Goal: Transaction & Acquisition: Register for event/course

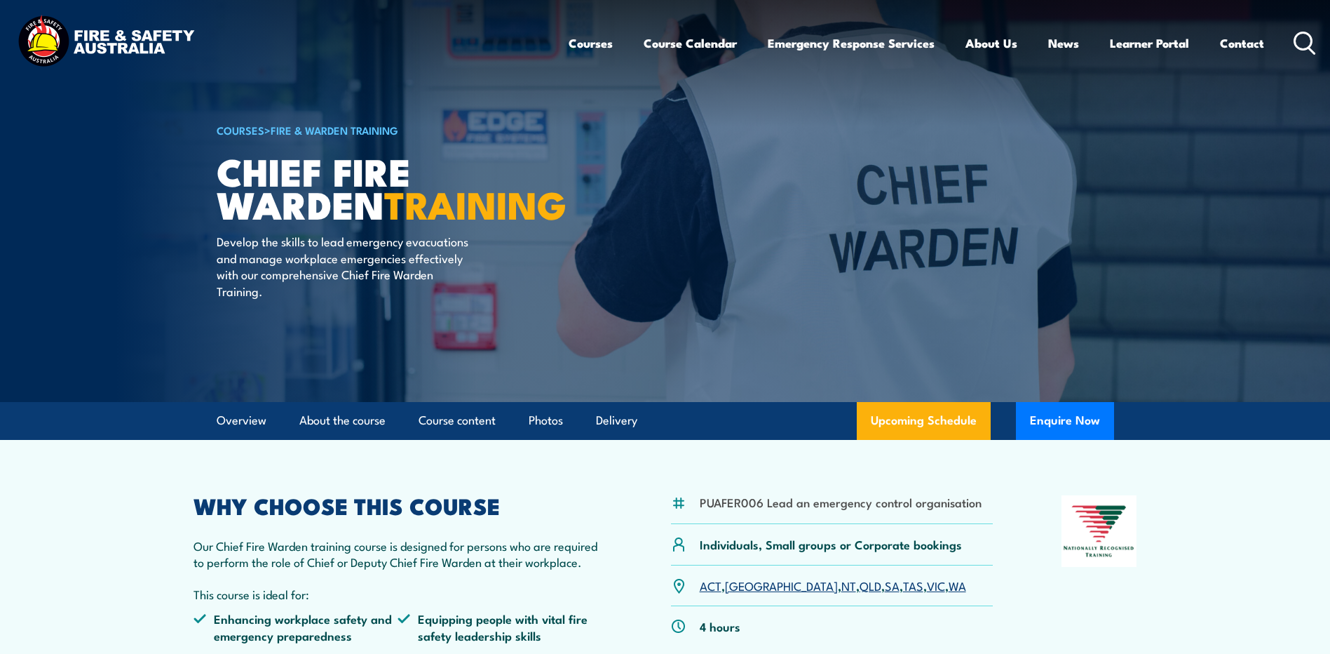
click at [178, 201] on img at bounding box center [665, 201] width 1330 height 402
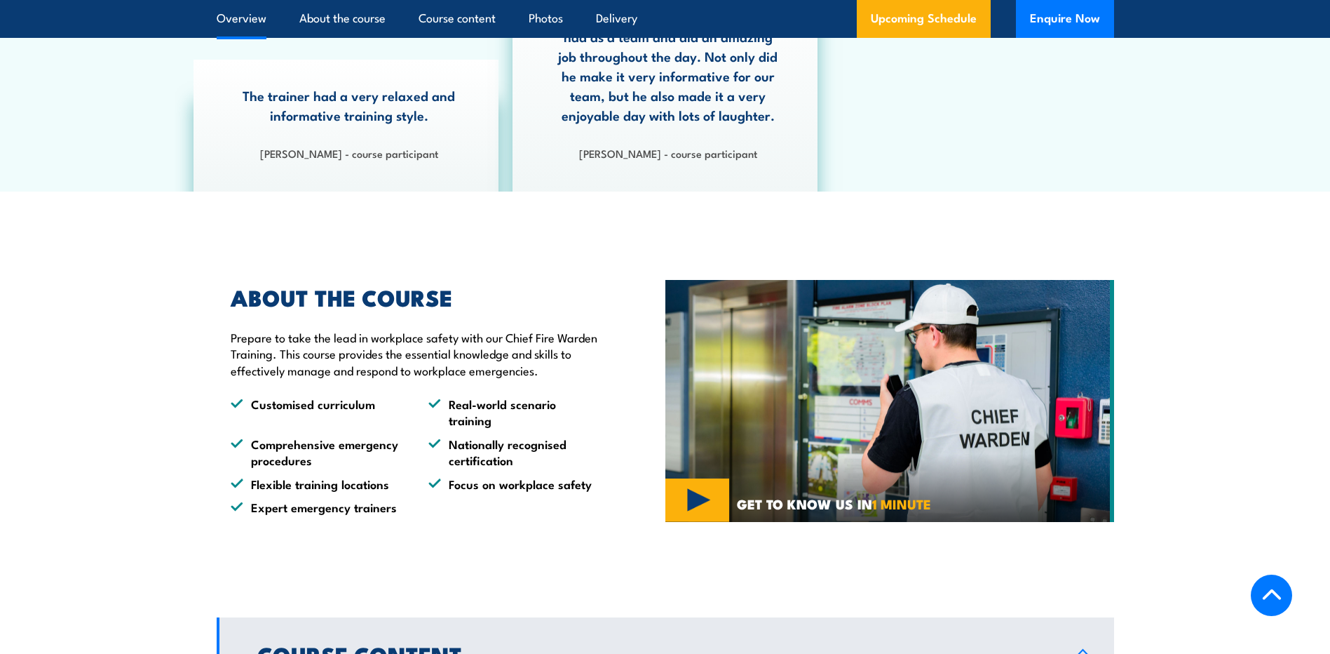
scroll to position [491, 0]
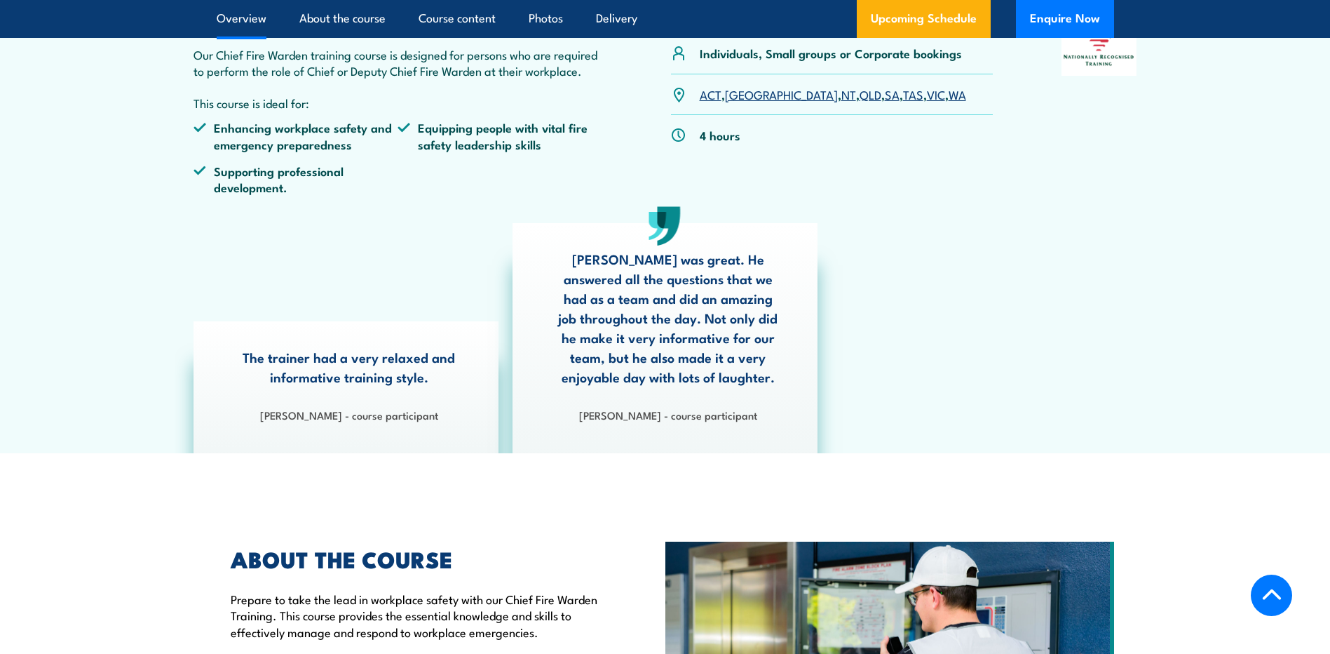
click at [903, 91] on link "TAS" at bounding box center [913, 94] width 20 height 17
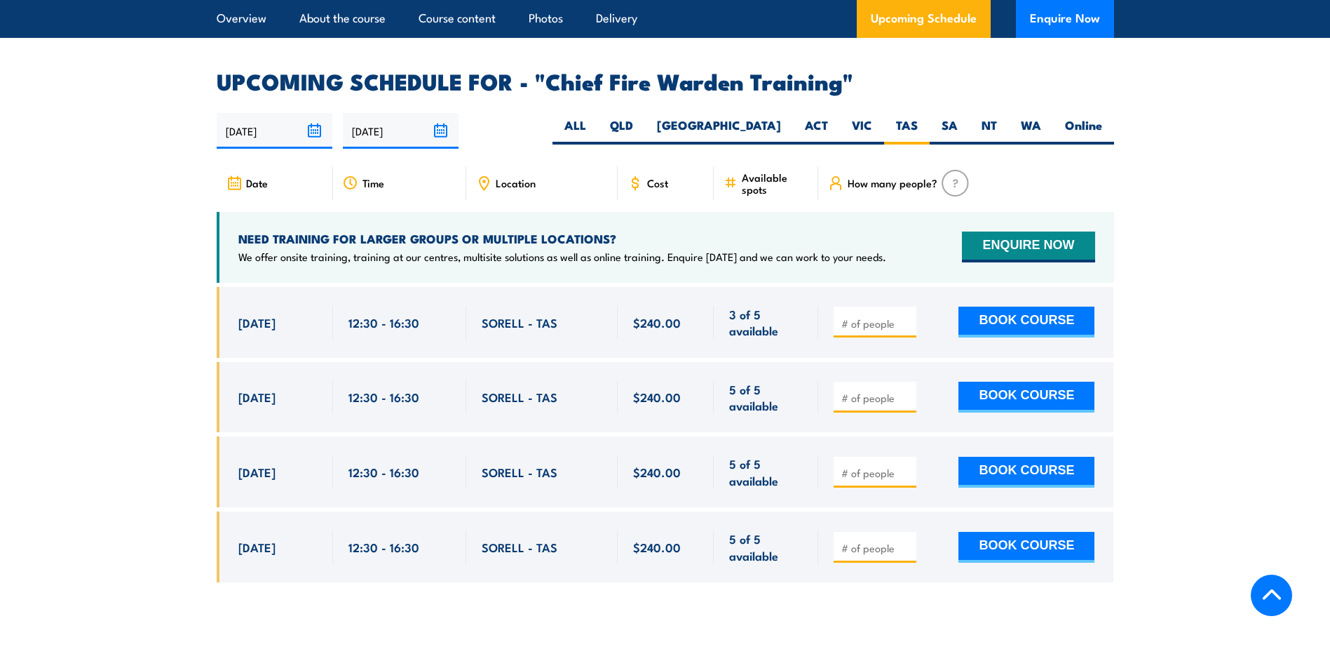
scroll to position [2431, 0]
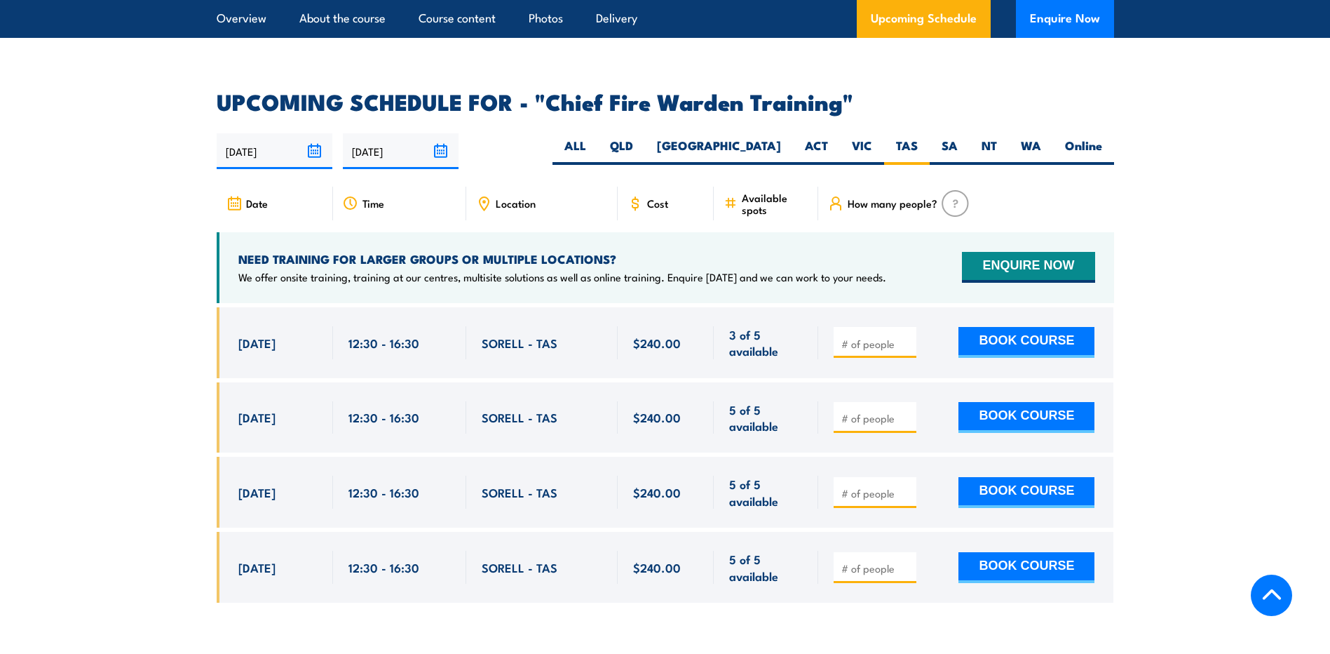
click at [111, 279] on section "UPCOMING SCHEDULE FOR - "Chief Fire Warden Training" [DATE] [DATE]" at bounding box center [665, 357] width 1330 height 532
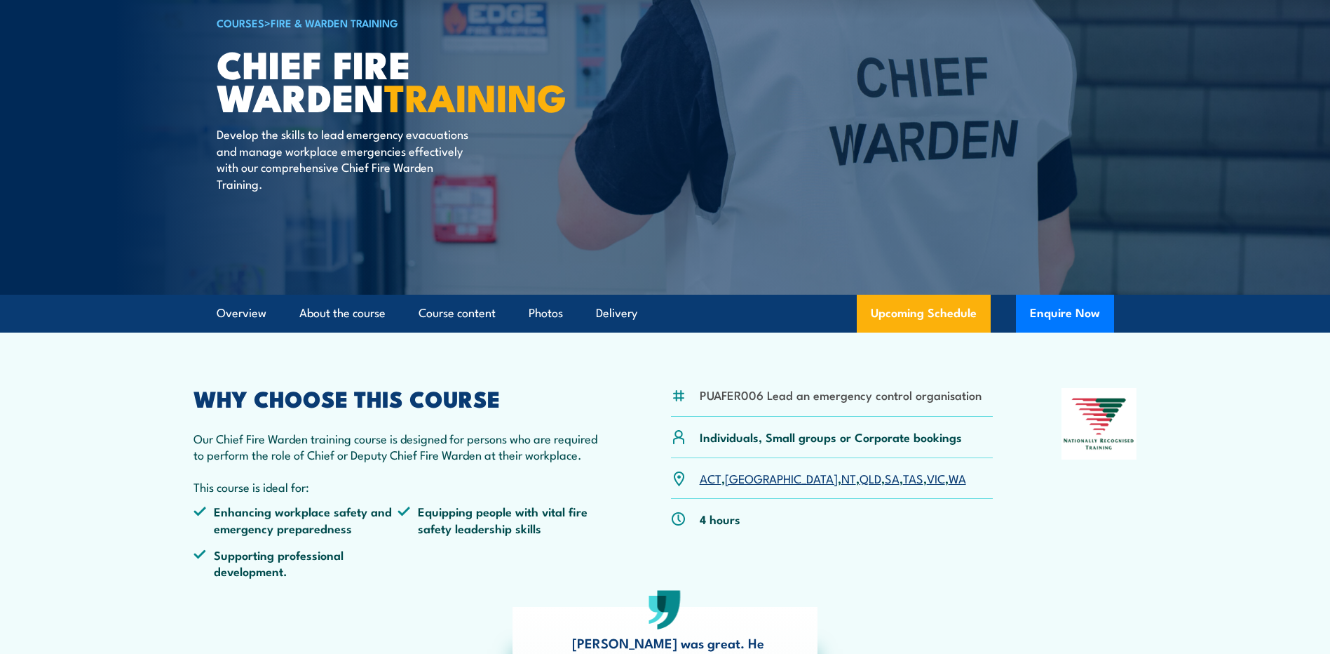
scroll to position [140, 0]
